Goal: Transaction & Acquisition: Book appointment/travel/reservation

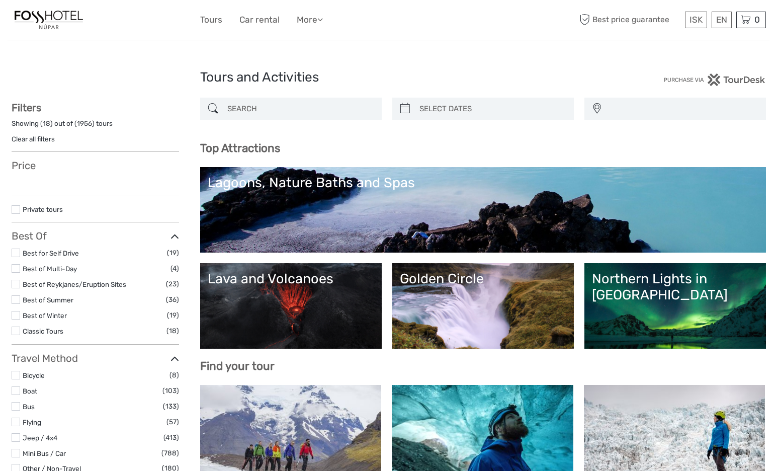
select select
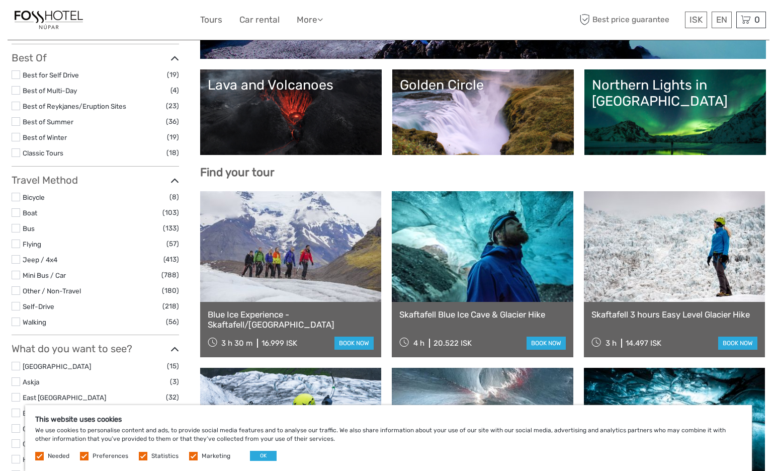
scroll to position [231, 0]
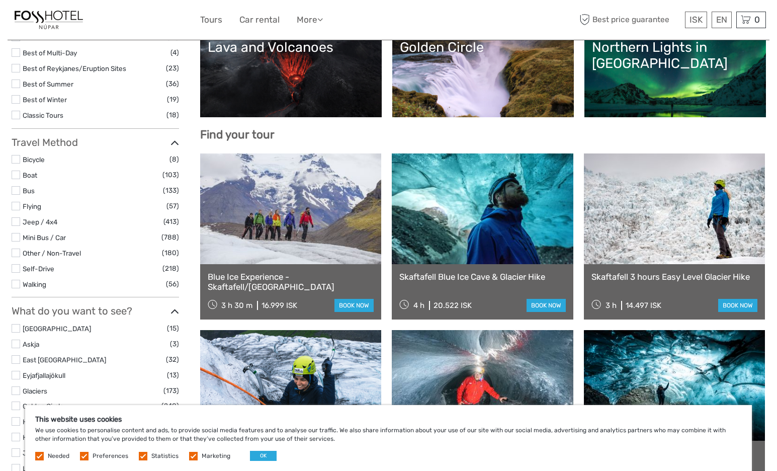
click at [704, 250] on link at bounding box center [675, 208] width 182 height 111
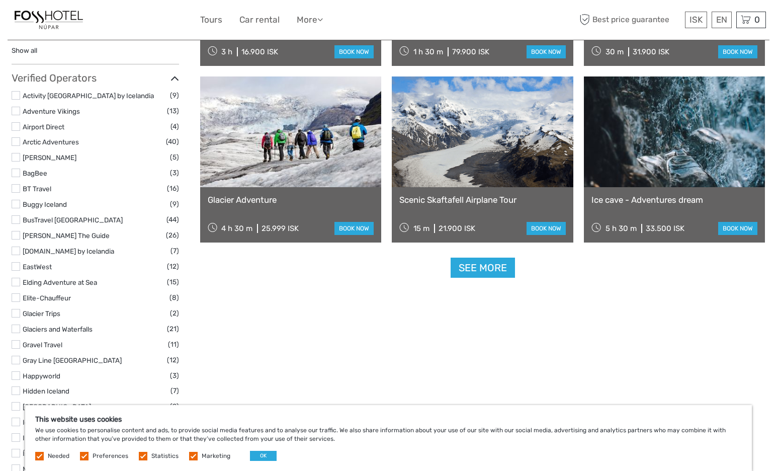
scroll to position [1192, 0]
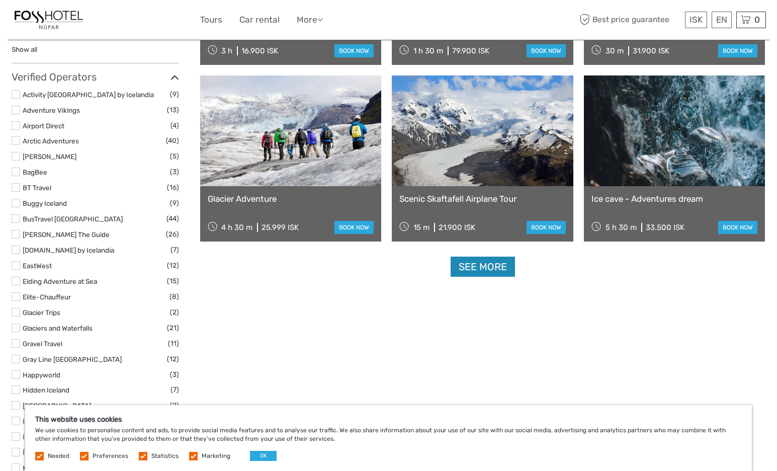
click at [490, 272] on link "See more" at bounding box center [483, 266] width 64 height 21
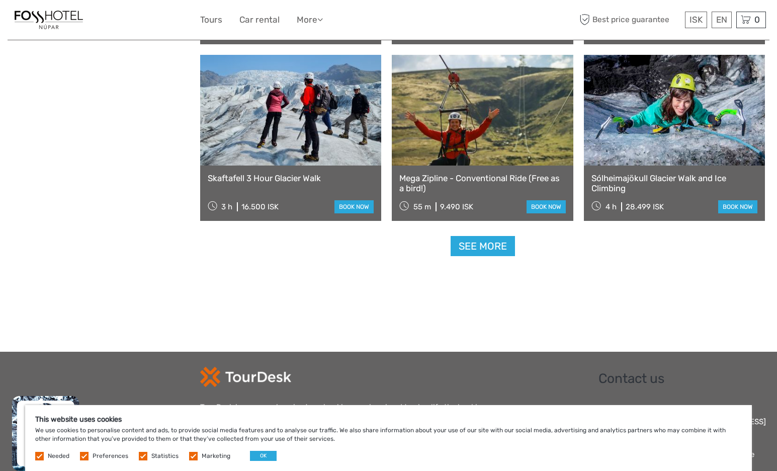
scroll to position [2031, 0]
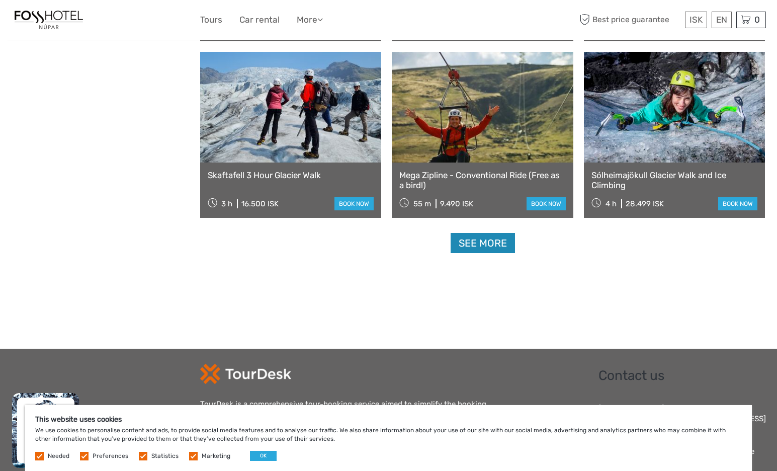
click at [486, 248] on link "See more" at bounding box center [483, 243] width 64 height 21
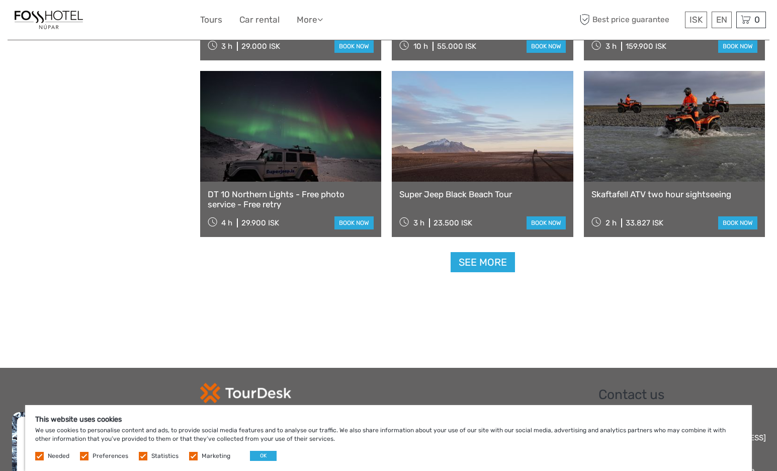
scroll to position [3073, 0]
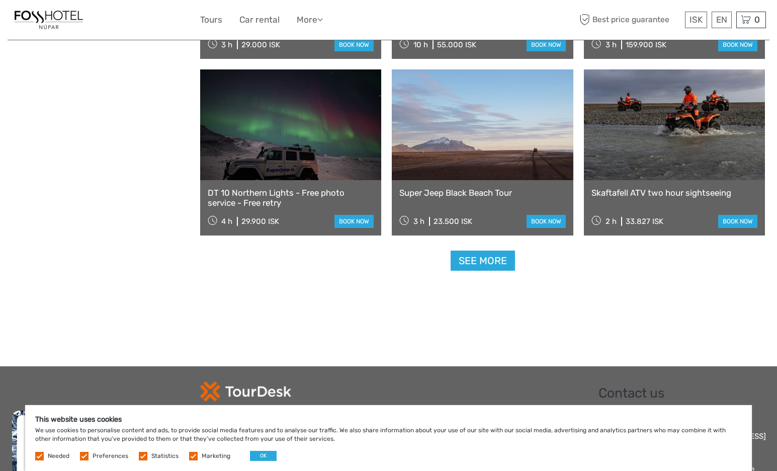
click at [296, 172] on link at bounding box center [291, 124] width 182 height 111
click at [488, 265] on link "See more" at bounding box center [483, 260] width 64 height 21
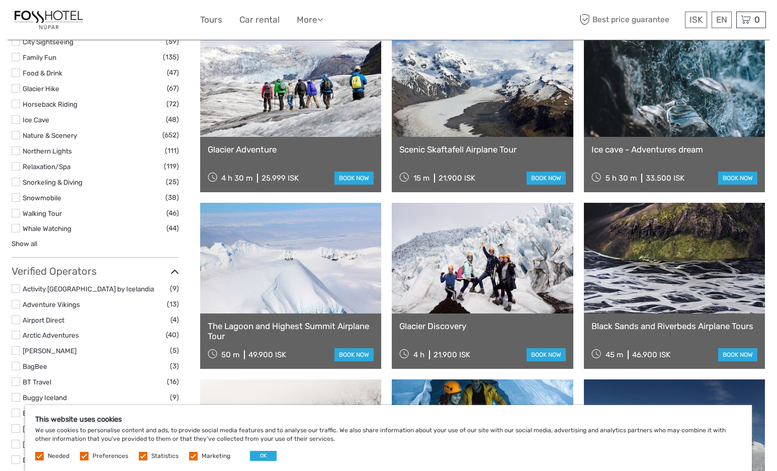
scroll to position [772, 0]
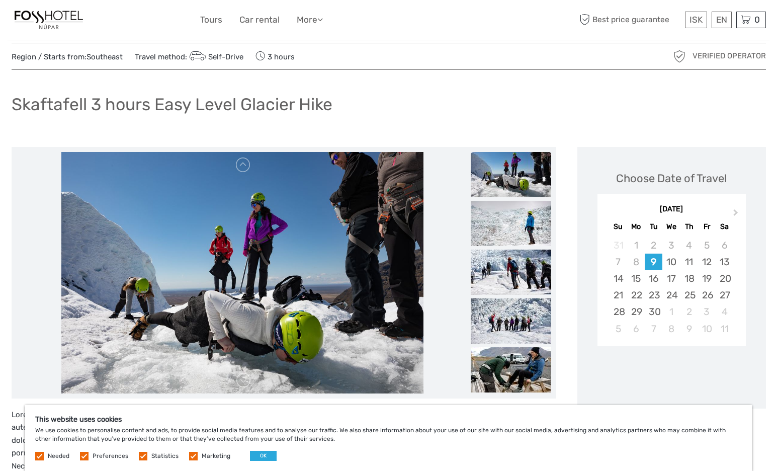
scroll to position [23, 0]
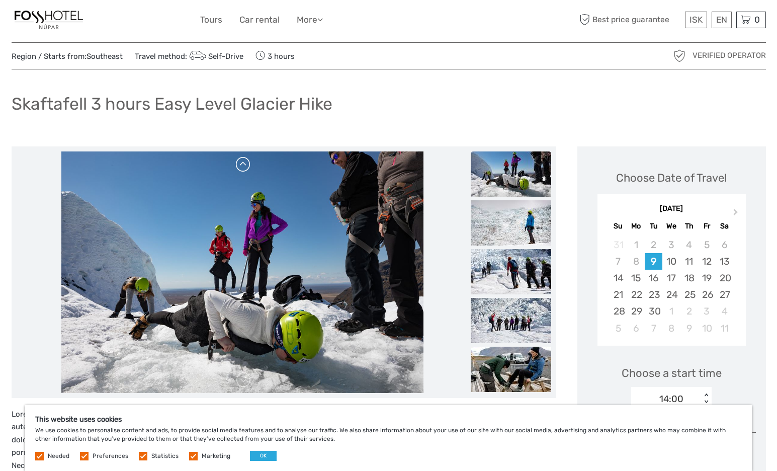
click at [246, 167] on link at bounding box center [243, 164] width 16 height 16
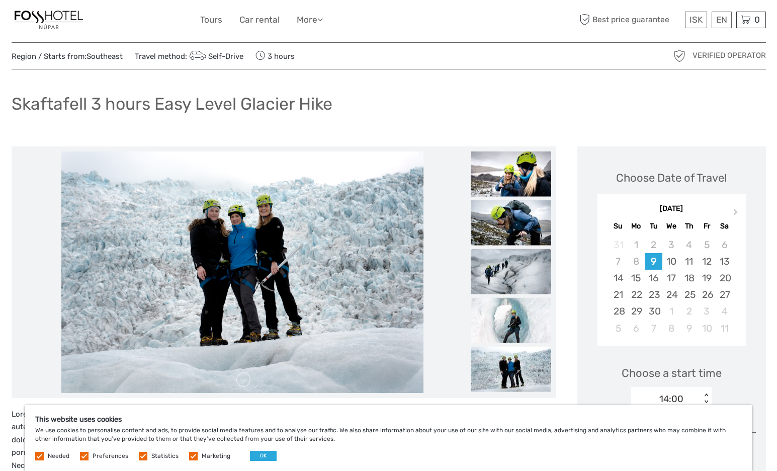
click at [499, 280] on img at bounding box center [511, 270] width 80 height 45
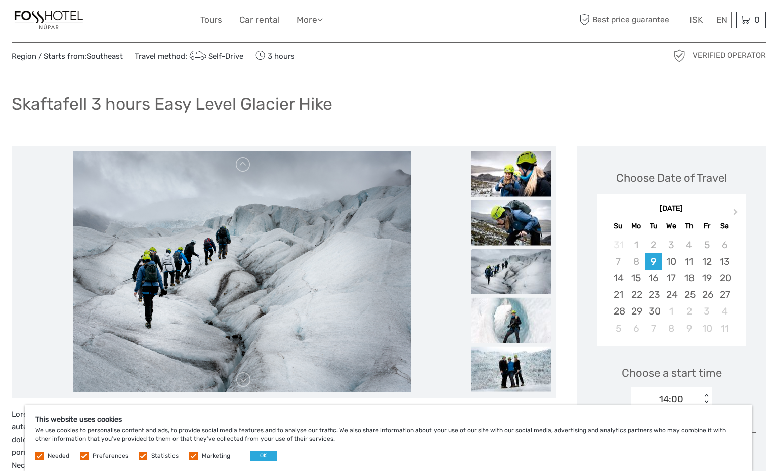
click at [496, 326] on img at bounding box center [511, 319] width 80 height 45
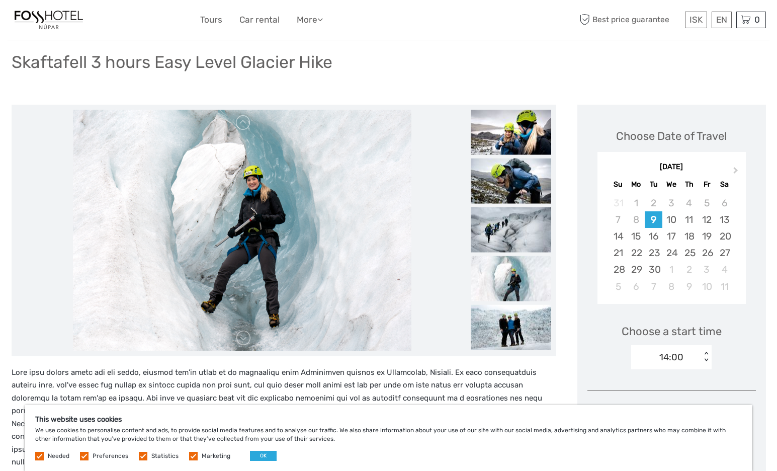
scroll to position [82, 0]
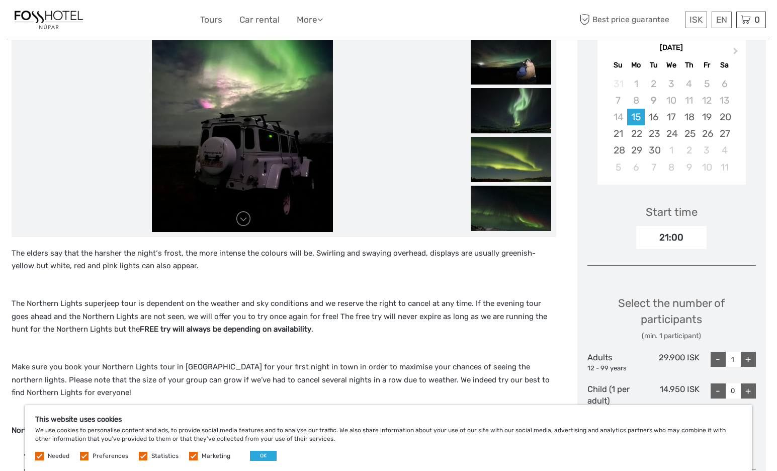
scroll to position [63, 0]
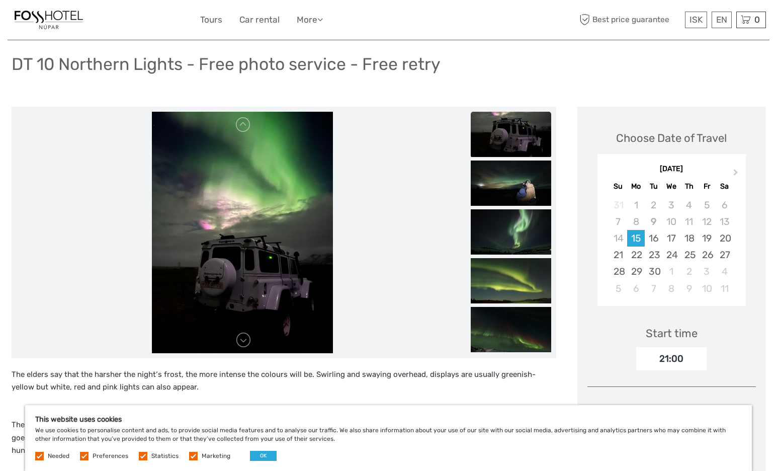
click at [499, 143] on img at bounding box center [511, 134] width 80 height 45
click at [242, 338] on link at bounding box center [243, 340] width 16 height 16
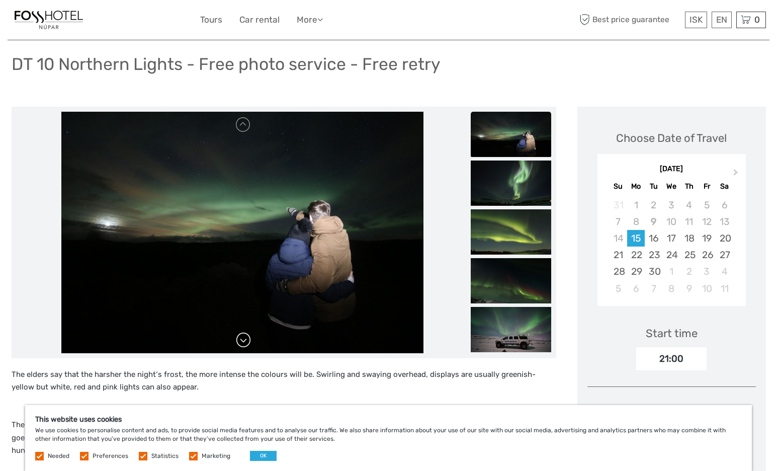
click at [242, 338] on link at bounding box center [243, 340] width 16 height 16
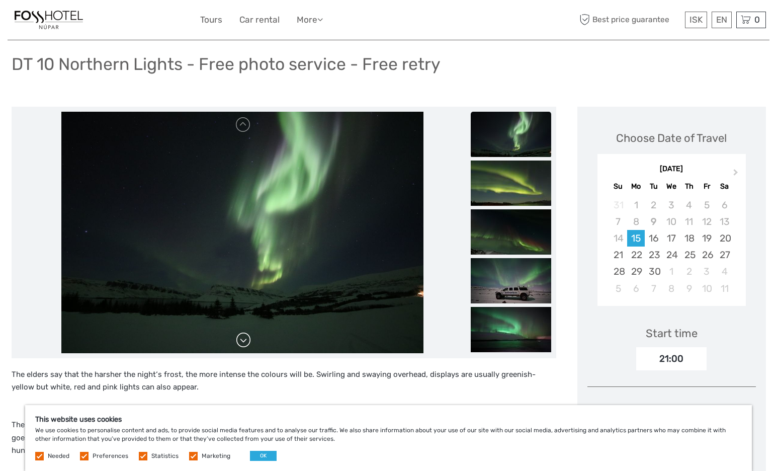
click at [242, 338] on link at bounding box center [243, 340] width 16 height 16
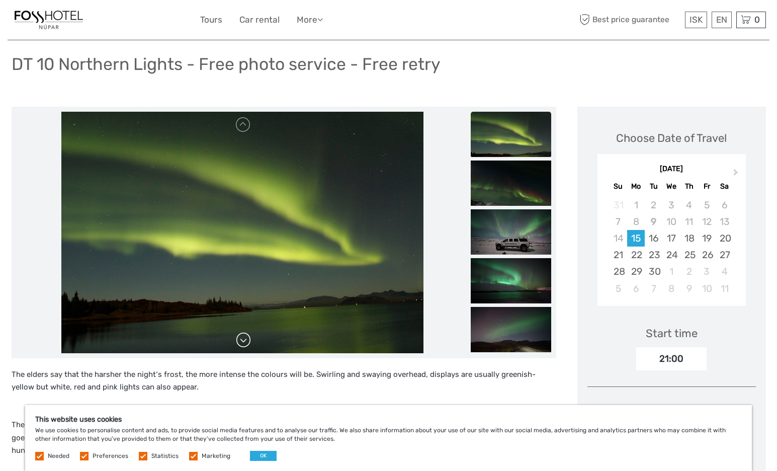
click at [242, 338] on link at bounding box center [243, 340] width 16 height 16
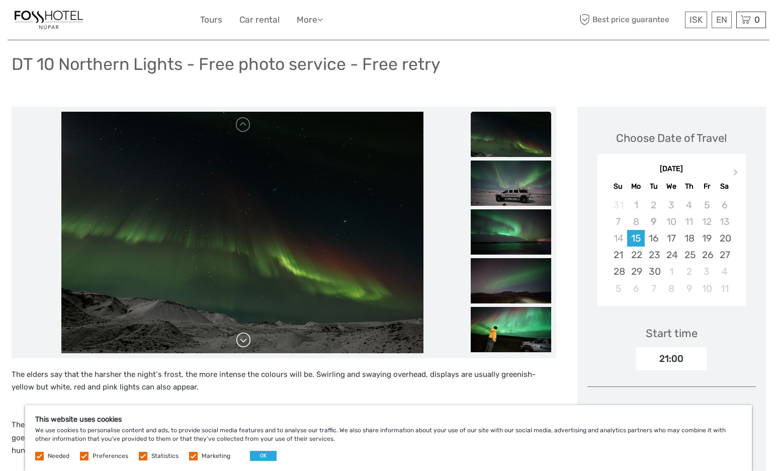
click at [242, 338] on link at bounding box center [243, 340] width 16 height 16
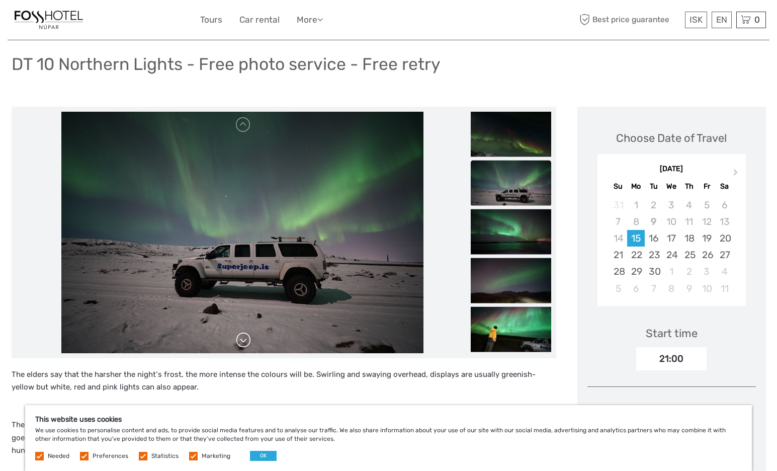
click at [242, 338] on link at bounding box center [243, 340] width 16 height 16
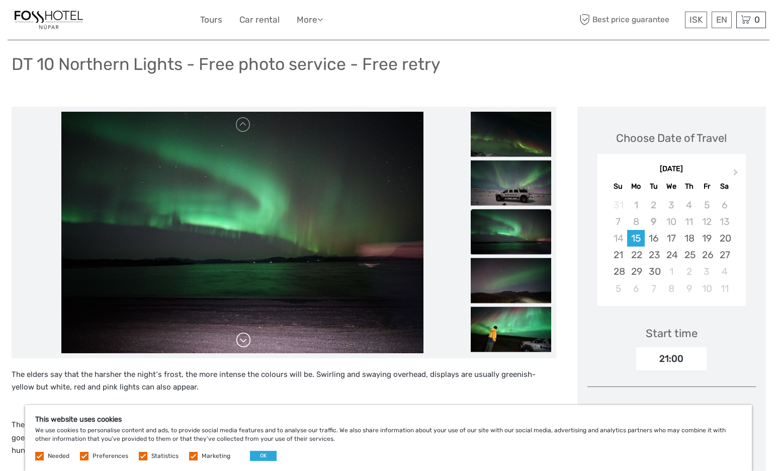
click at [242, 338] on link at bounding box center [243, 340] width 16 height 16
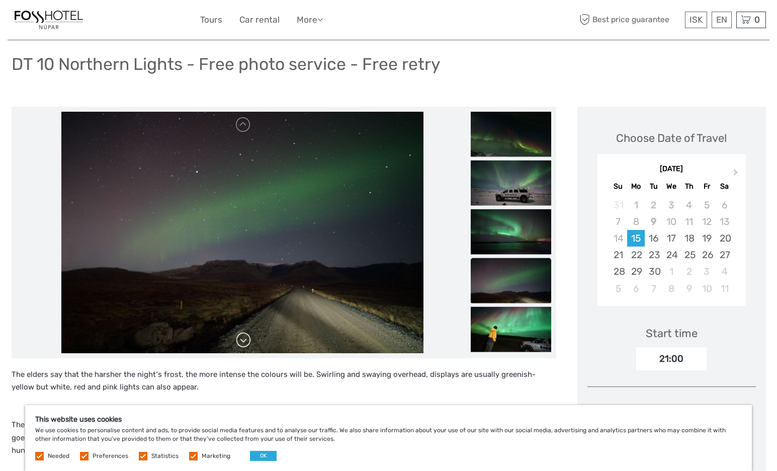
click at [242, 338] on link at bounding box center [243, 340] width 16 height 16
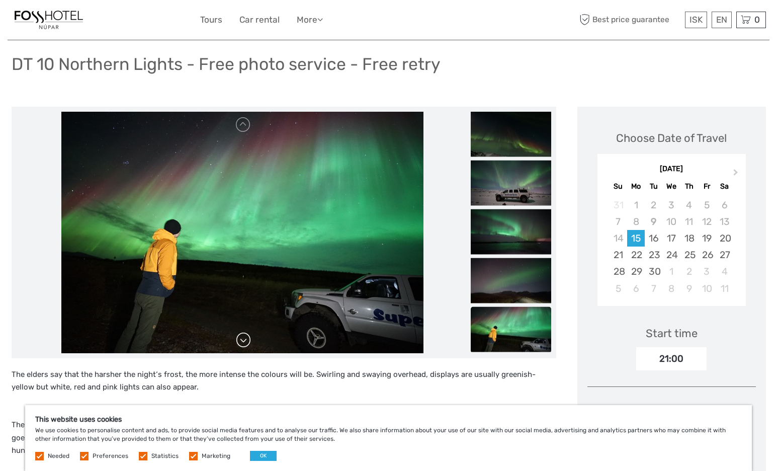
click at [242, 338] on link at bounding box center [243, 340] width 16 height 16
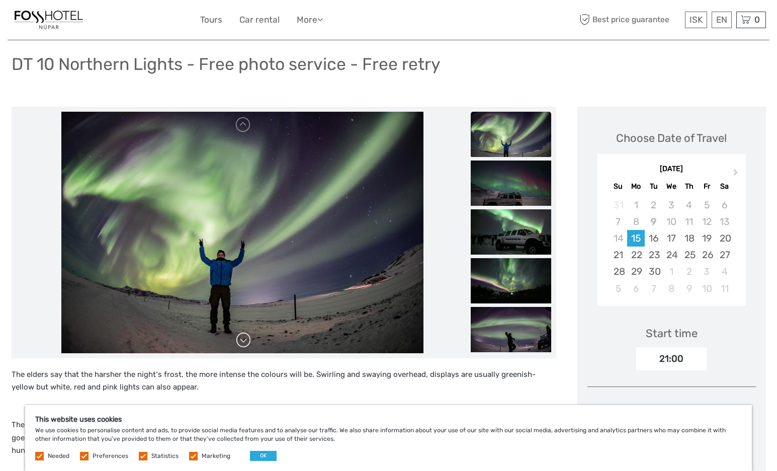
click at [242, 338] on link at bounding box center [243, 340] width 16 height 16
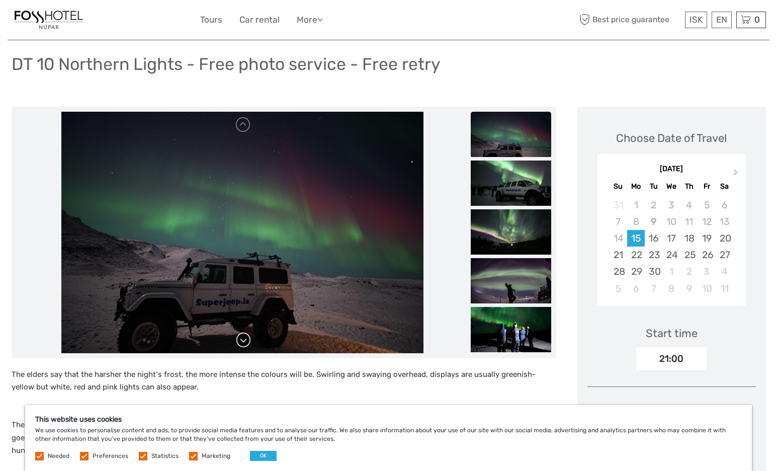
click at [242, 338] on link at bounding box center [243, 340] width 16 height 16
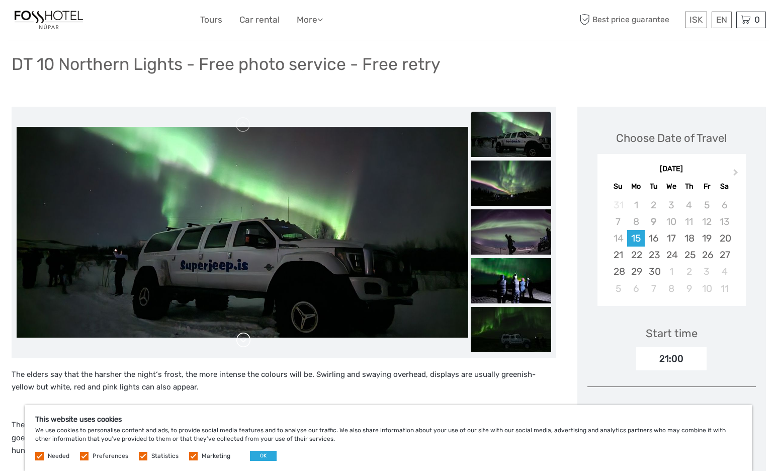
click at [242, 338] on link at bounding box center [243, 340] width 16 height 16
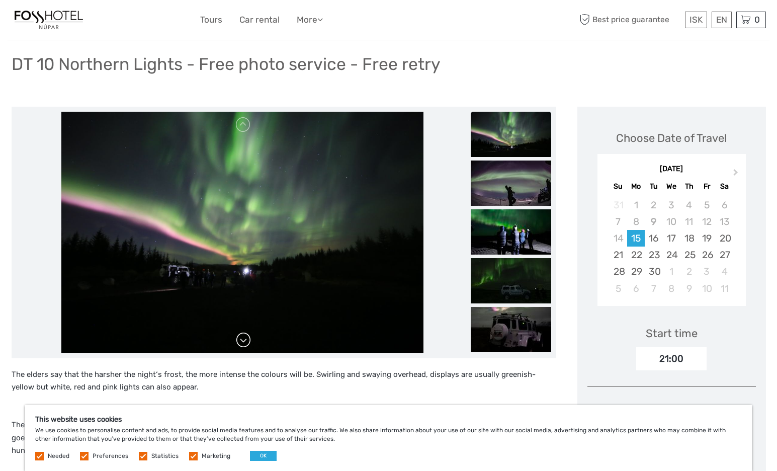
click at [242, 338] on link at bounding box center [243, 340] width 16 height 16
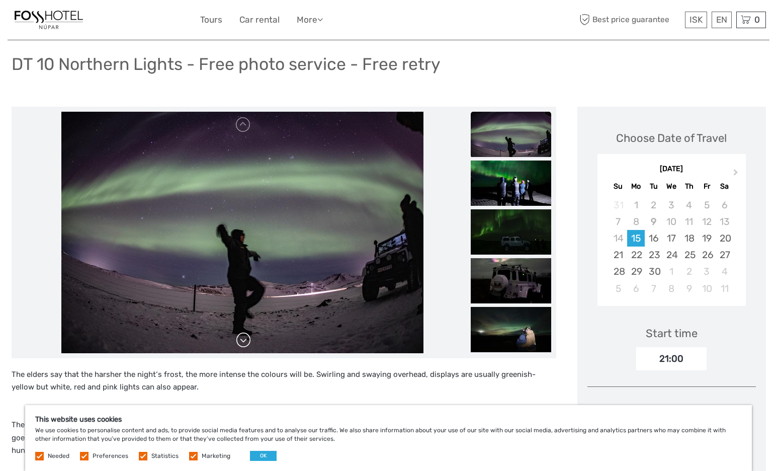
click at [242, 338] on link at bounding box center [243, 340] width 16 height 16
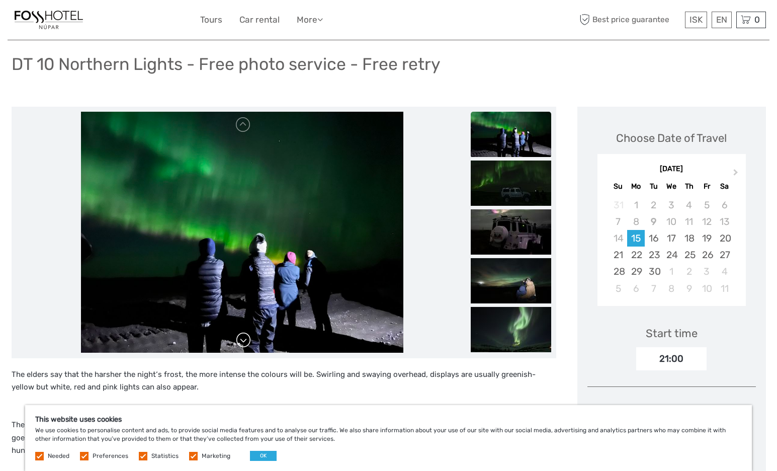
click at [242, 338] on link at bounding box center [243, 340] width 16 height 16
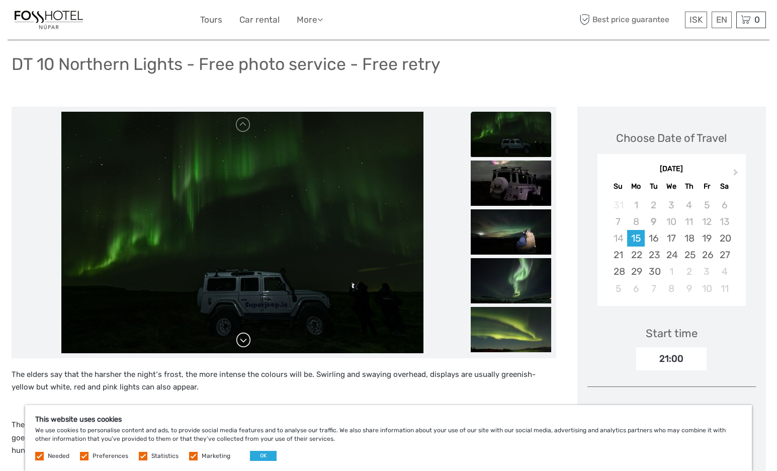
click at [242, 338] on link at bounding box center [243, 340] width 16 height 16
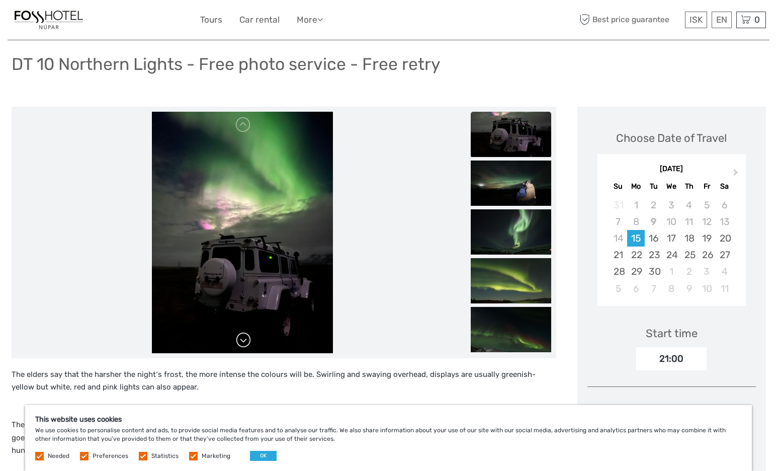
click at [242, 338] on link at bounding box center [243, 340] width 16 height 16
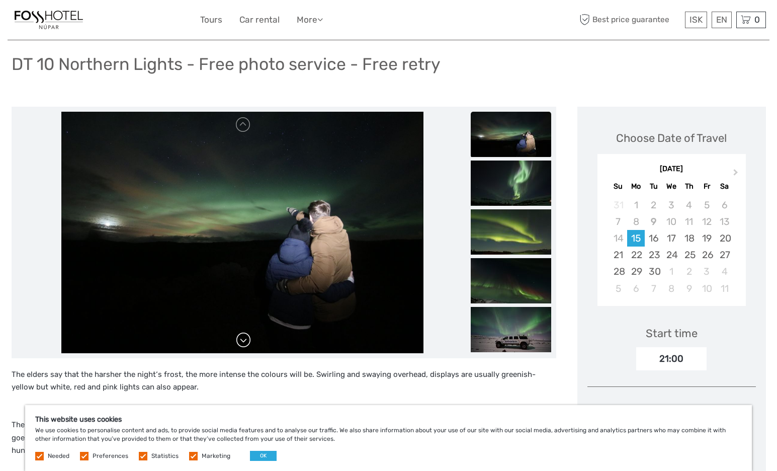
click at [242, 338] on link at bounding box center [243, 340] width 16 height 16
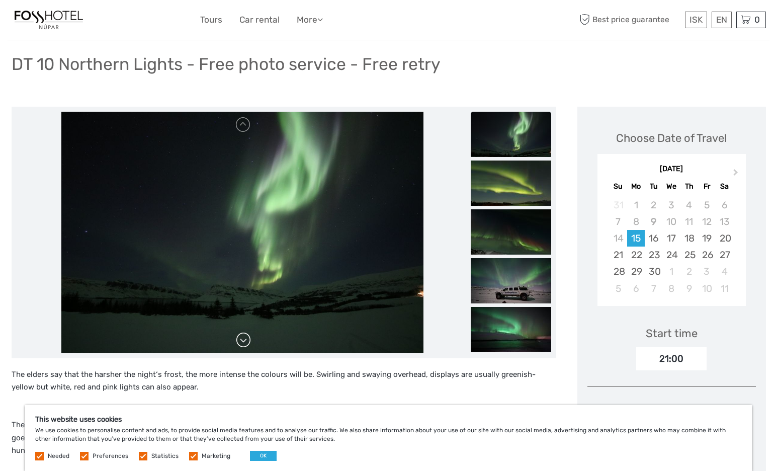
click at [242, 338] on link at bounding box center [243, 340] width 16 height 16
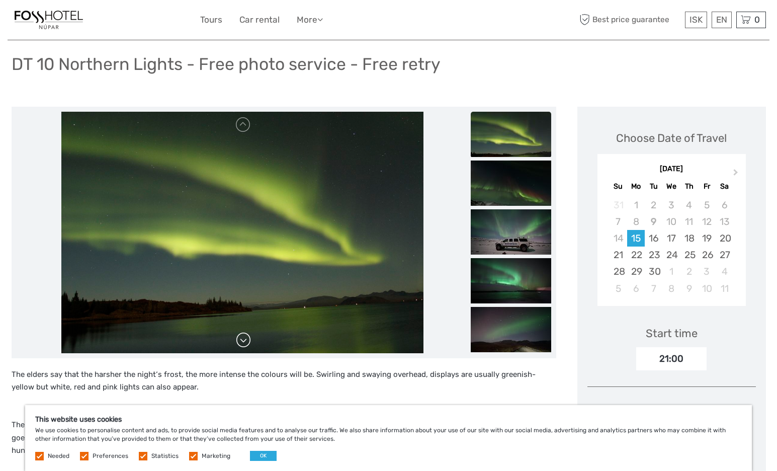
click at [242, 338] on link at bounding box center [243, 340] width 16 height 16
